Goal: Task Accomplishment & Management: Complete application form

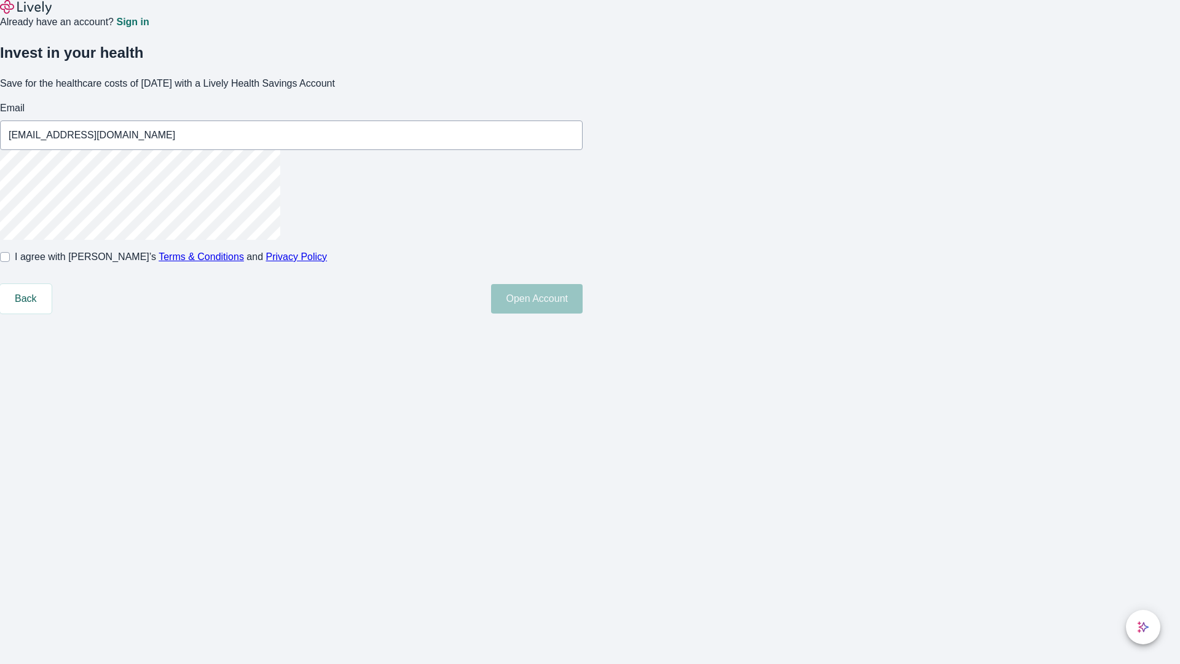
click at [10, 262] on input "I agree with Lively’s Terms & Conditions and Privacy Policy" at bounding box center [5, 257] width 10 height 10
checkbox input "true"
click at [583, 313] on button "Open Account" at bounding box center [537, 298] width 92 height 29
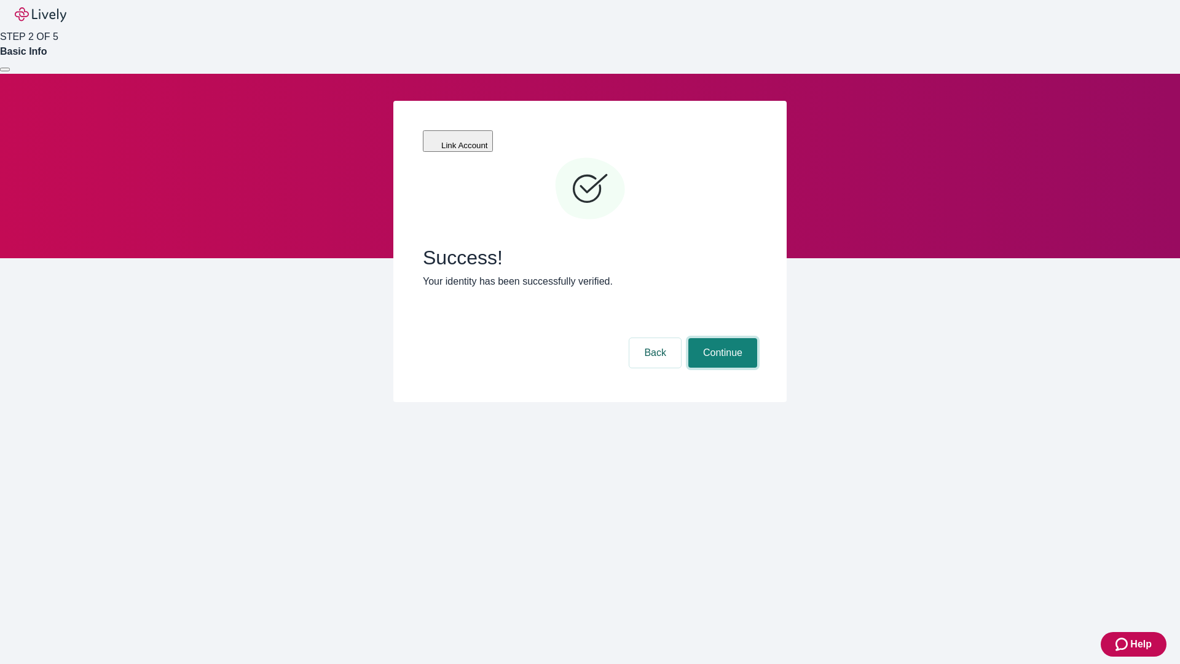
click at [721, 338] on button "Continue" at bounding box center [722, 352] width 69 height 29
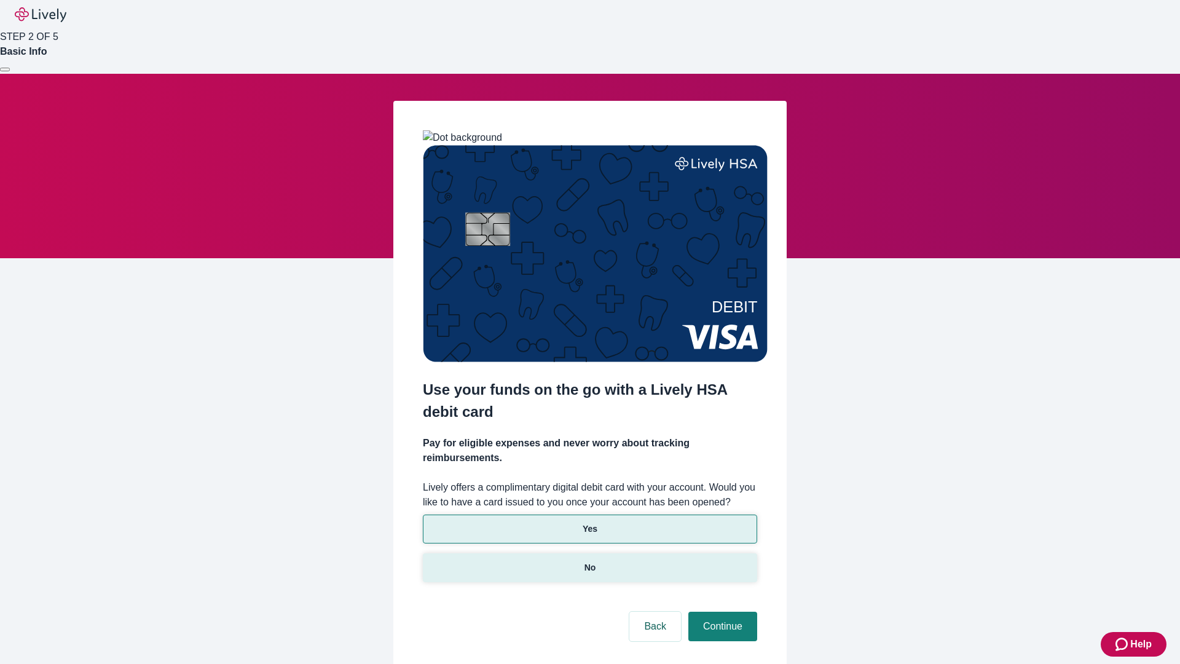
click at [589, 561] on p "No" at bounding box center [590, 567] width 12 height 13
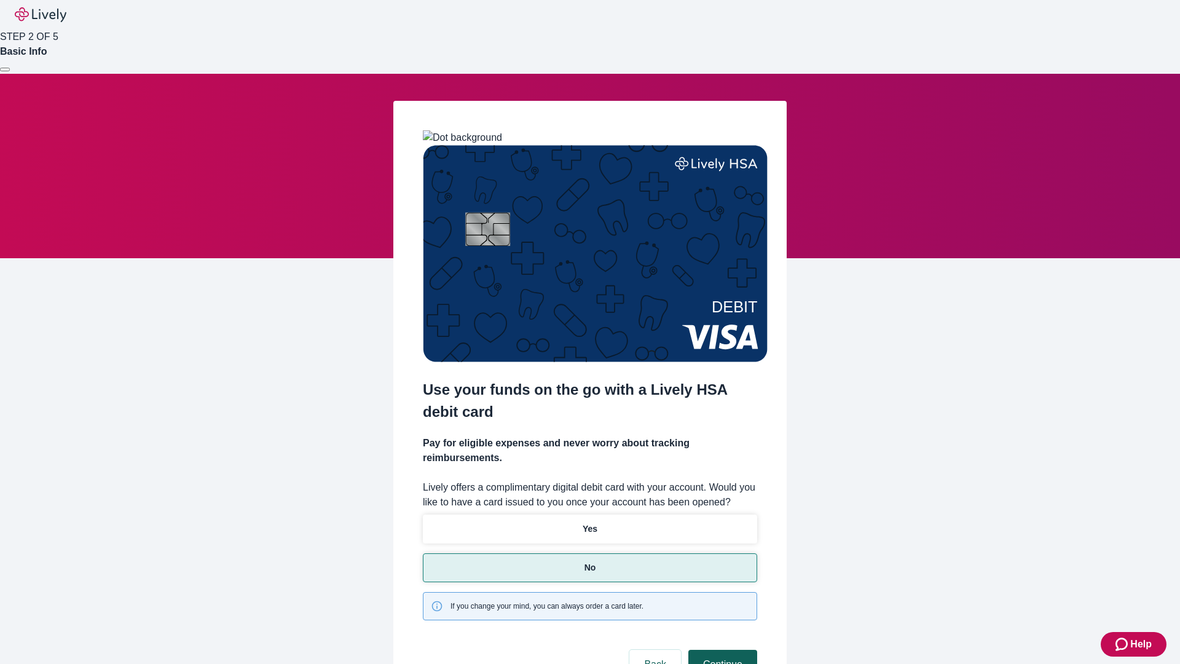
click at [721, 650] on button "Continue" at bounding box center [722, 664] width 69 height 29
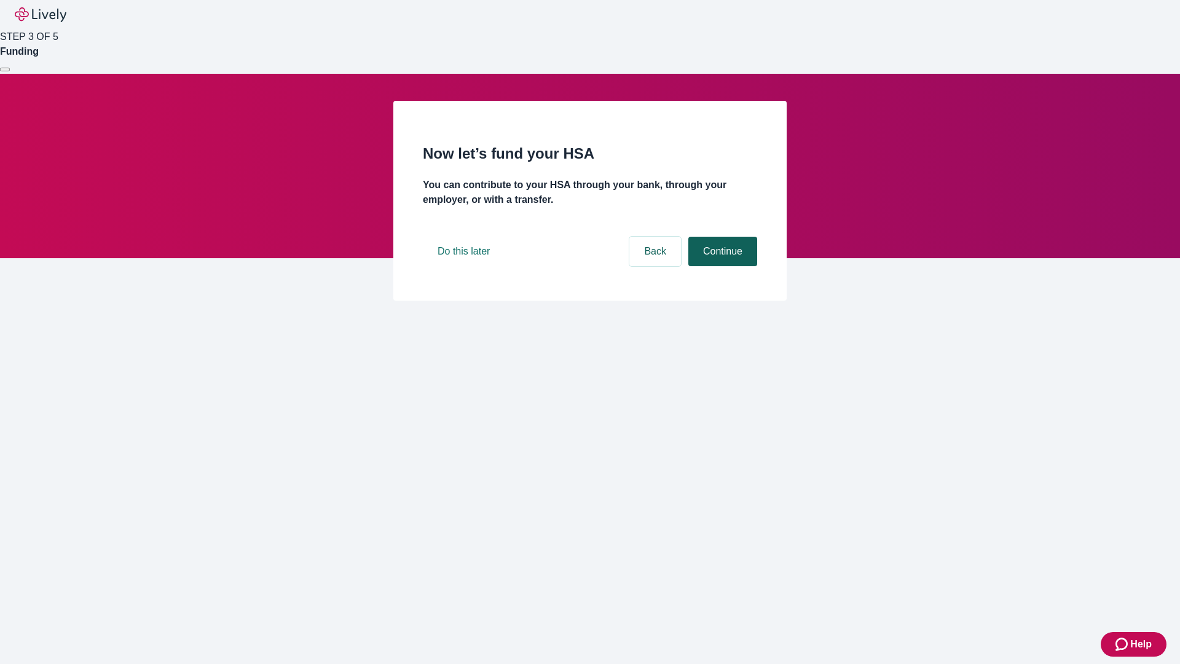
click at [721, 266] on button "Continue" at bounding box center [722, 251] width 69 height 29
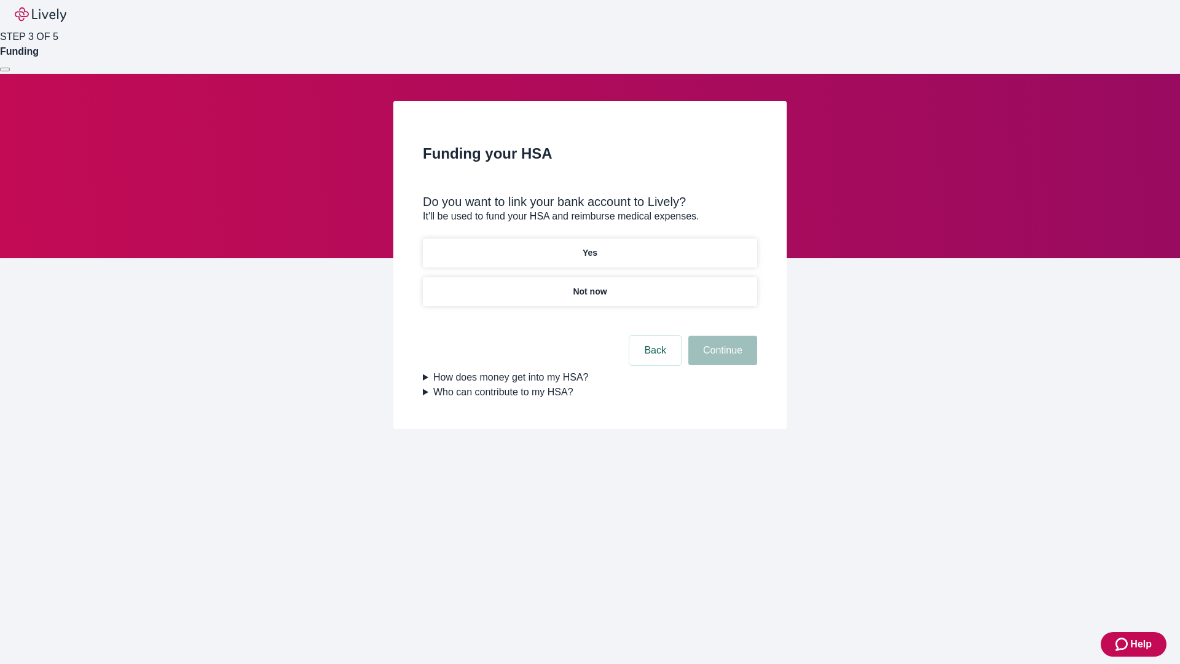
click at [589, 285] on p "Not now" at bounding box center [590, 291] width 34 height 13
click at [721, 358] on button "Continue" at bounding box center [722, 350] width 69 height 29
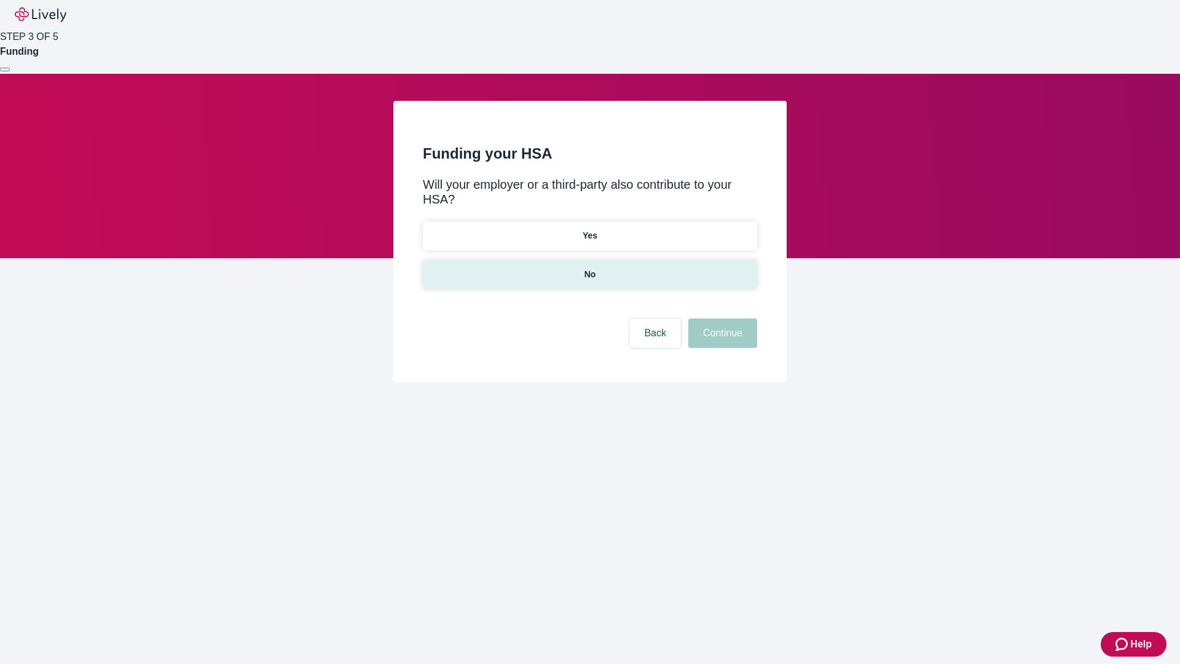
click at [589, 268] on p "No" at bounding box center [590, 274] width 12 height 13
click at [721, 318] on button "Continue" at bounding box center [722, 332] width 69 height 29
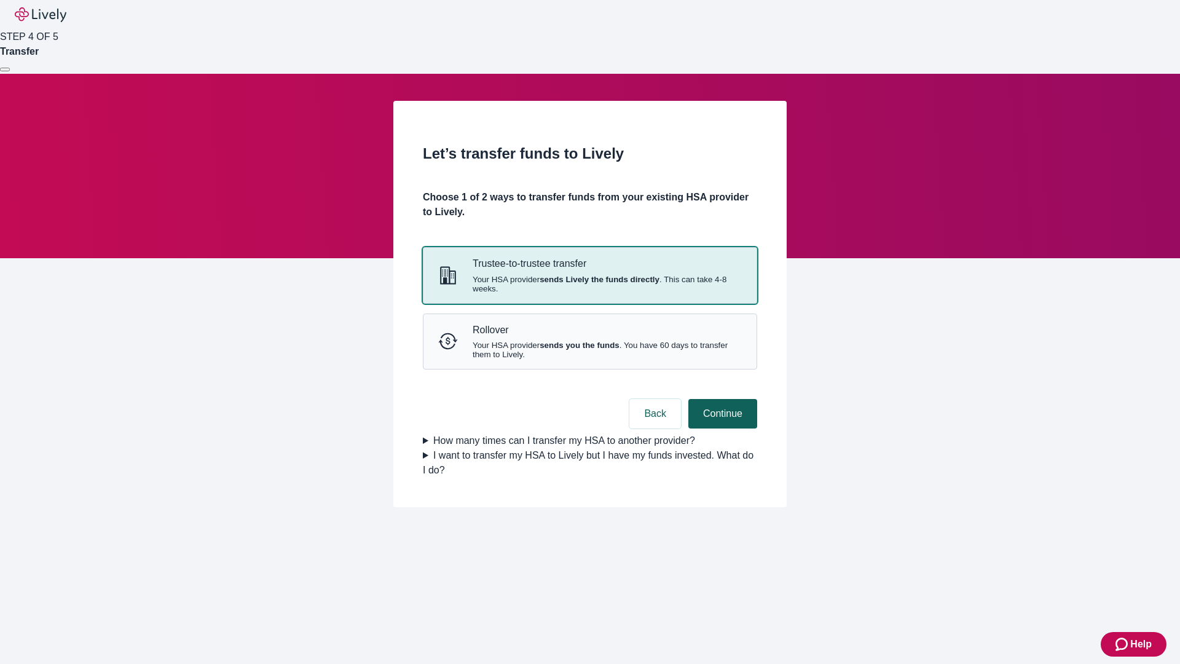
click at [589, 284] on strong "sends Lively the funds directly" at bounding box center [600, 279] width 120 height 9
click at [721, 428] on button "Continue" at bounding box center [722, 413] width 69 height 29
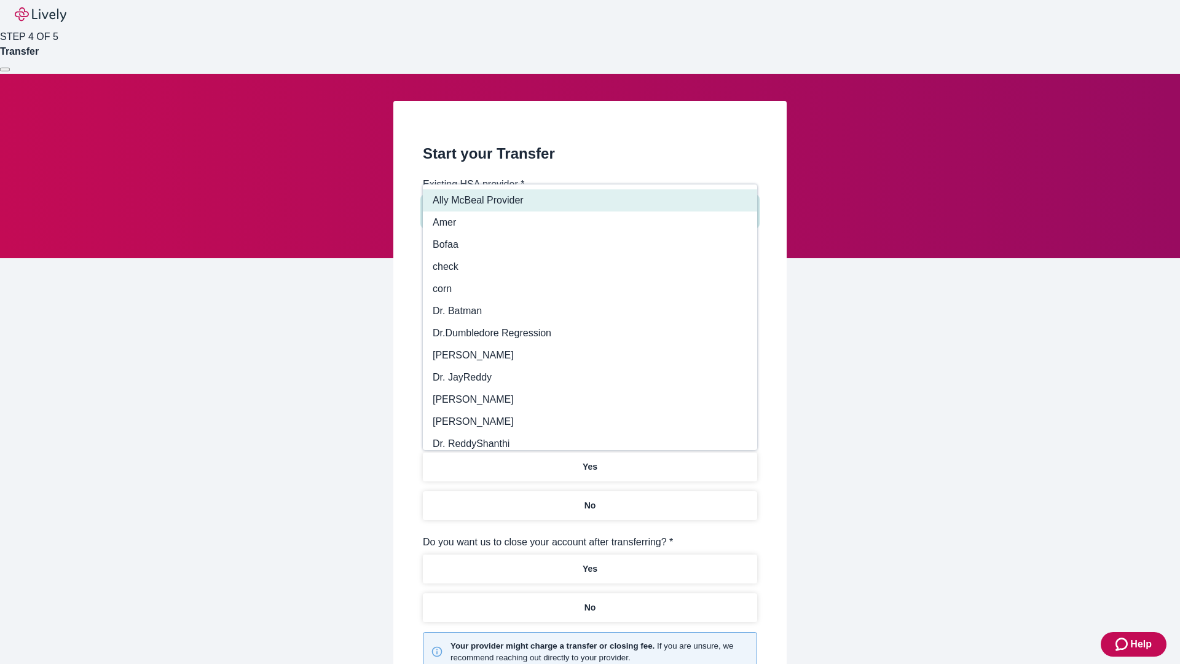
type input "Other"
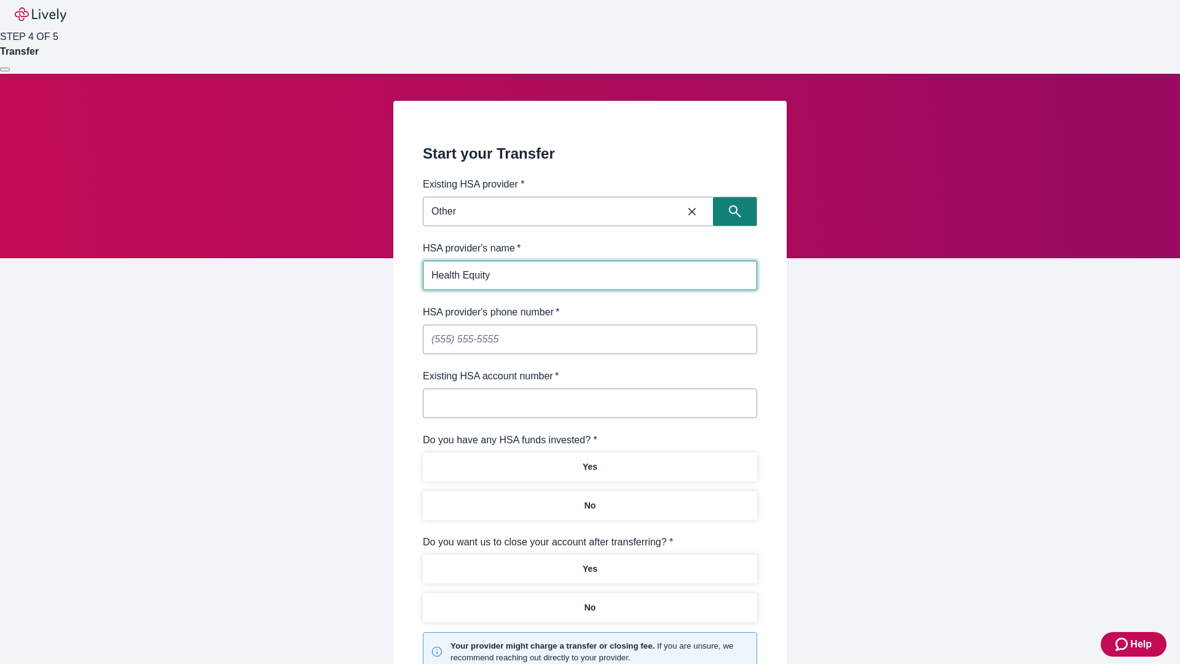
type input "Health Equity"
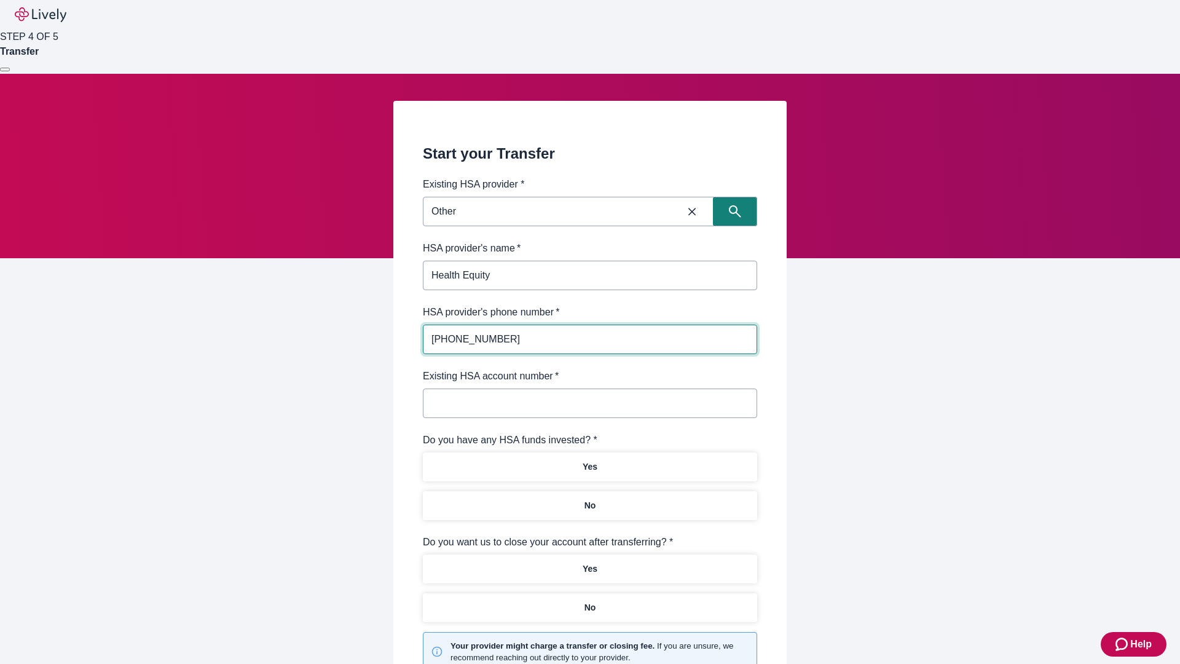
type input "[PHONE_NUMBER]"
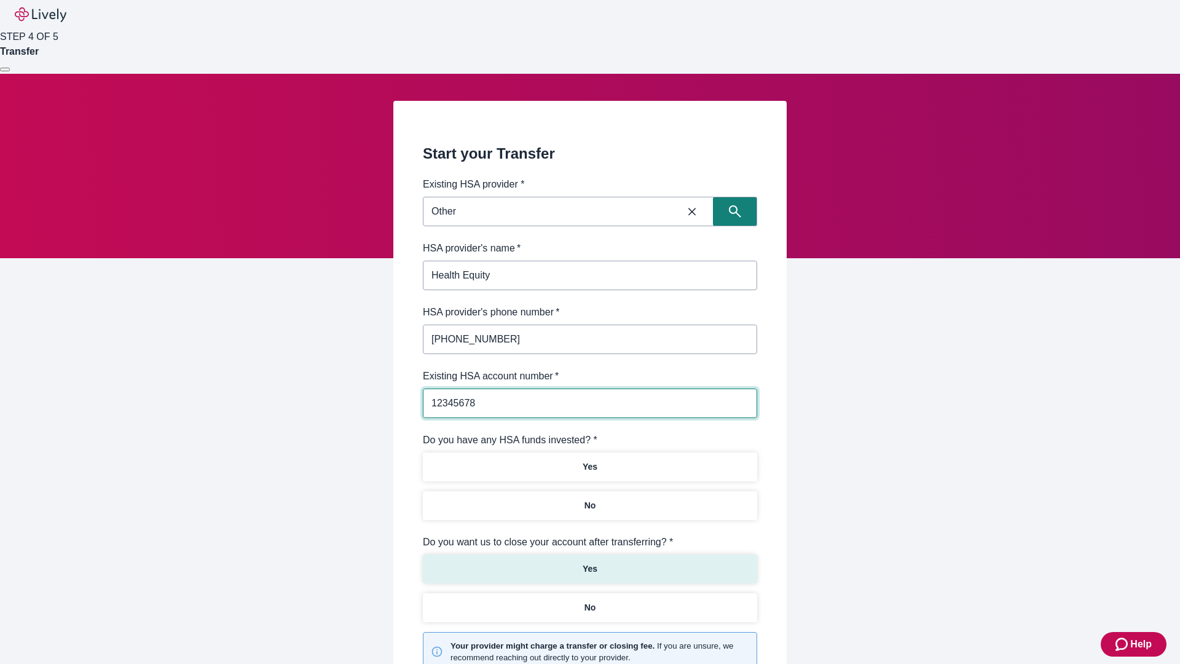
type input "12345678"
click at [589, 499] on p "No" at bounding box center [590, 505] width 12 height 13
click at [589, 562] on p "Yes" at bounding box center [590, 568] width 15 height 13
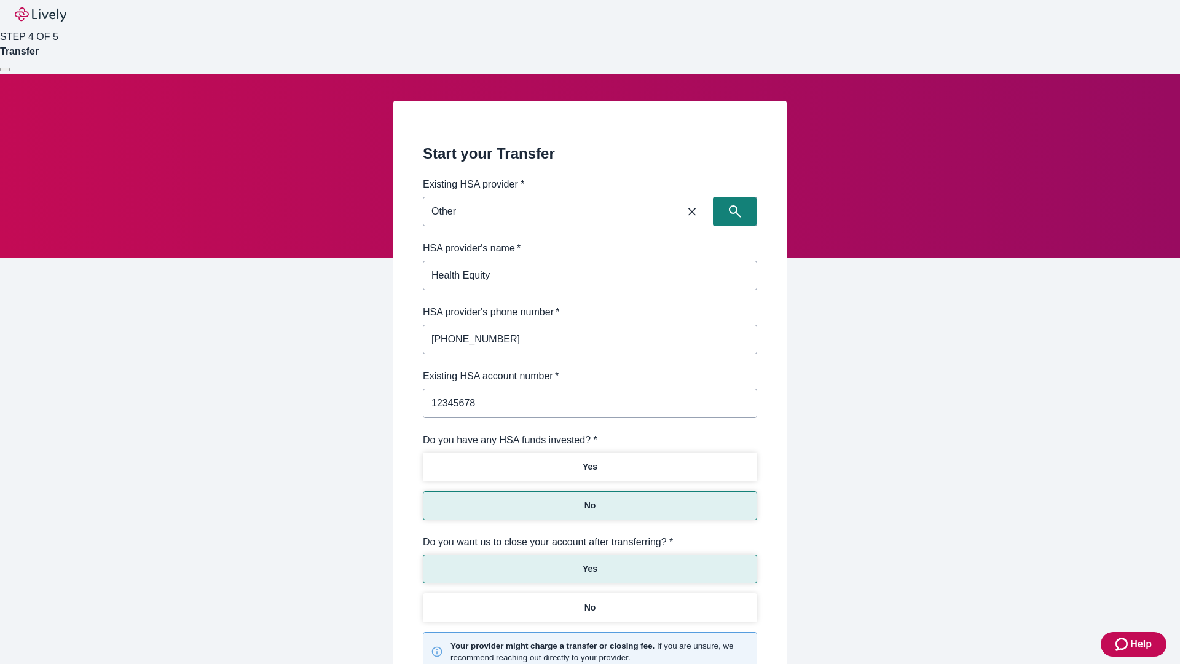
scroll to position [128, 0]
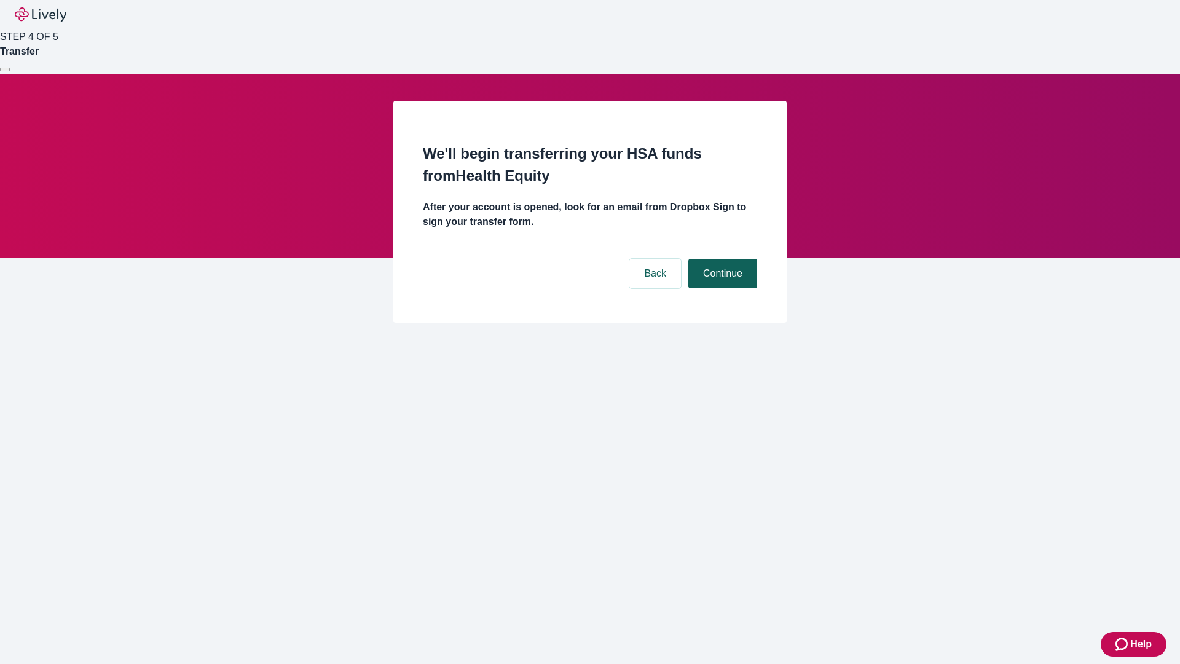
click at [721, 259] on button "Continue" at bounding box center [722, 273] width 69 height 29
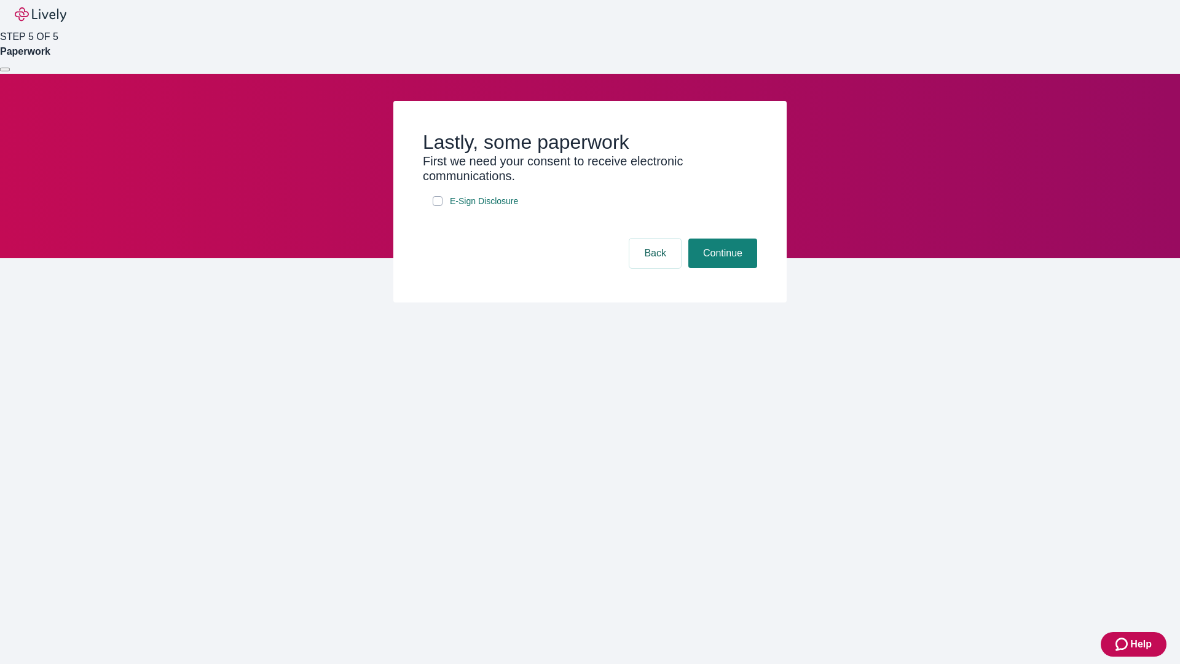
click at [438, 206] on input "E-Sign Disclosure" at bounding box center [438, 201] width 10 height 10
checkbox input "true"
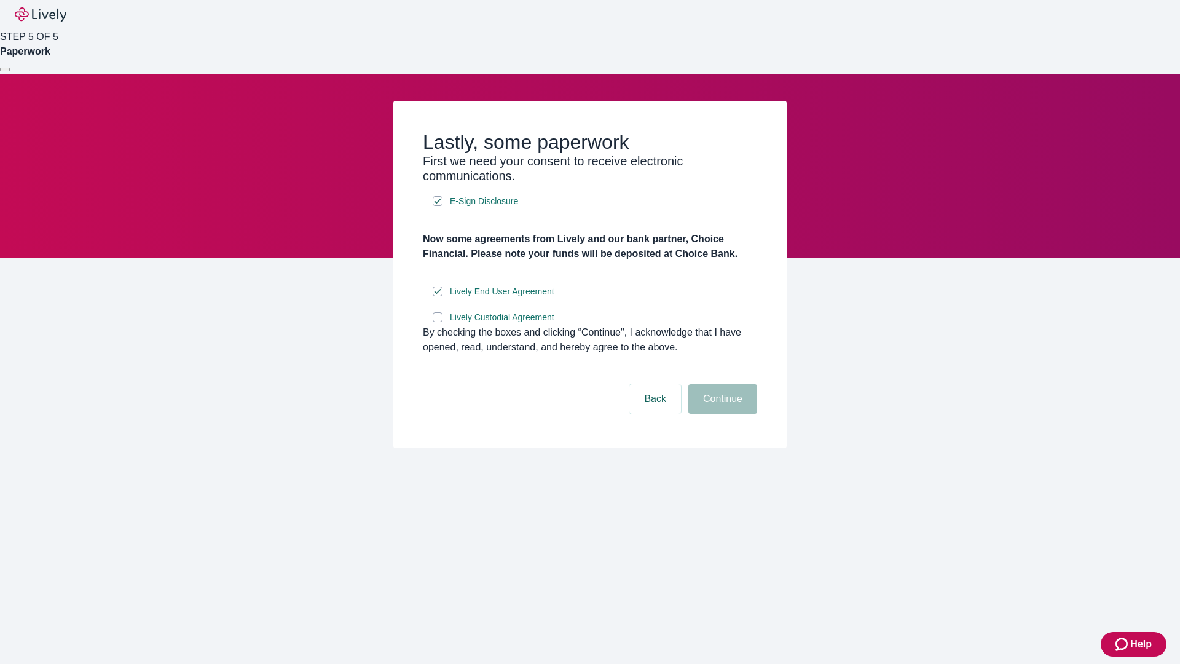
click at [438, 322] on input "Lively Custodial Agreement" at bounding box center [438, 317] width 10 height 10
checkbox input "true"
click at [721, 414] on button "Continue" at bounding box center [722, 398] width 69 height 29
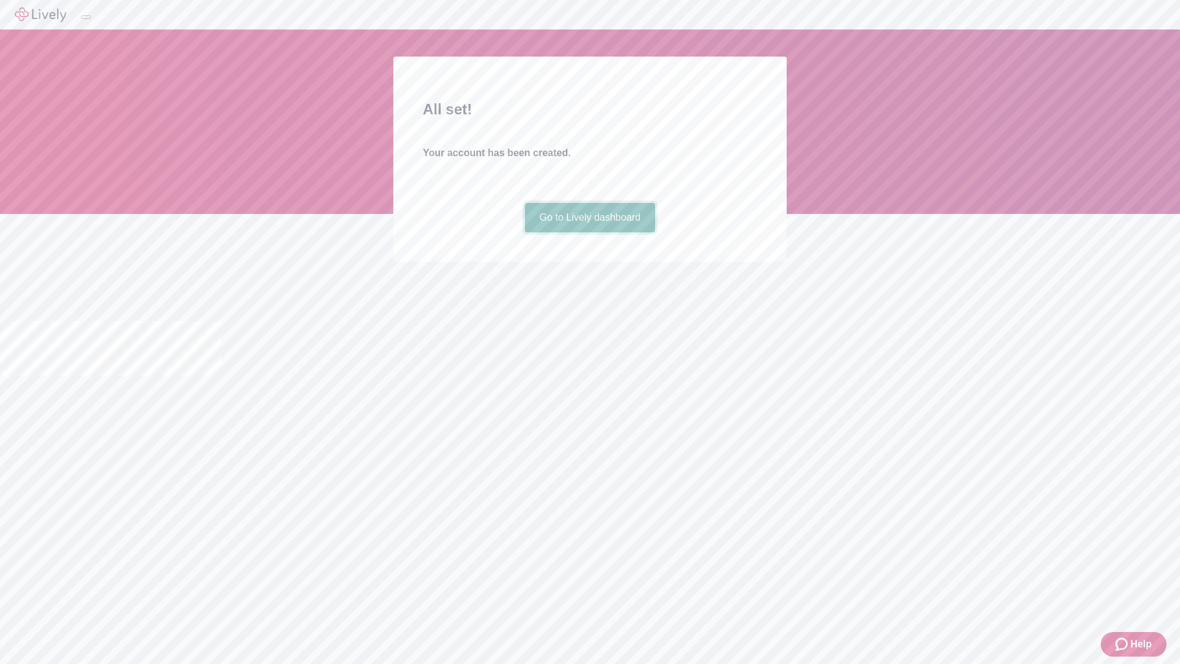
click at [589, 232] on link "Go to Lively dashboard" at bounding box center [590, 217] width 131 height 29
